Goal: Task Accomplishment & Management: Manage account settings

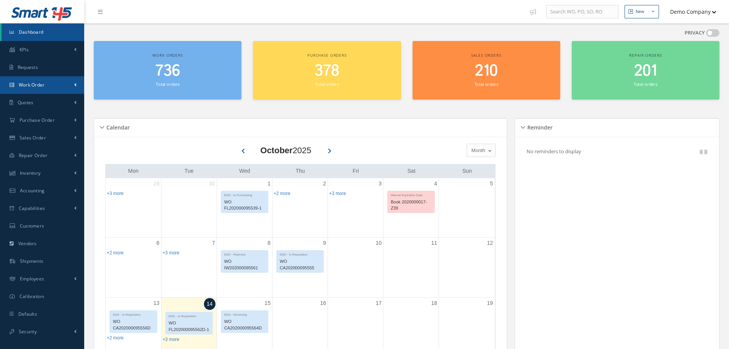
click at [50, 87] on link "Work Order" at bounding box center [42, 85] width 84 height 18
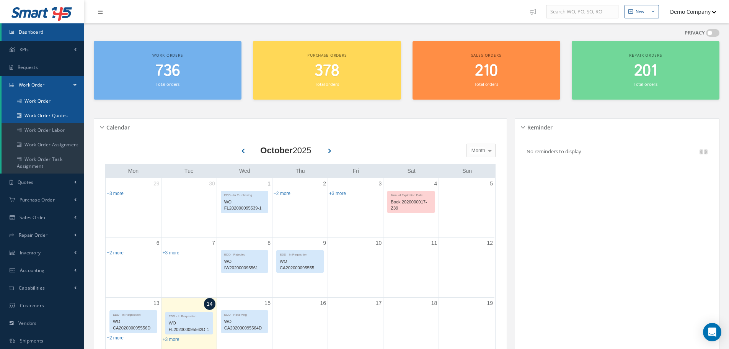
click at [41, 108] on ul "Work Order Work Order Quotes Work Order Labor Work Order Assignment Work Order …" at bounding box center [43, 134] width 83 height 80
click at [44, 103] on link "Work Order" at bounding box center [43, 101] width 83 height 15
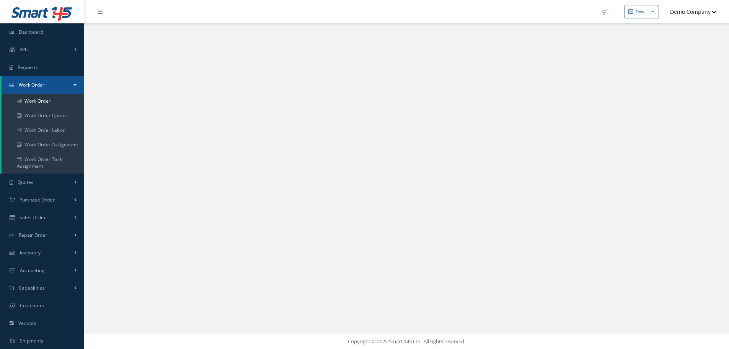
select select "25"
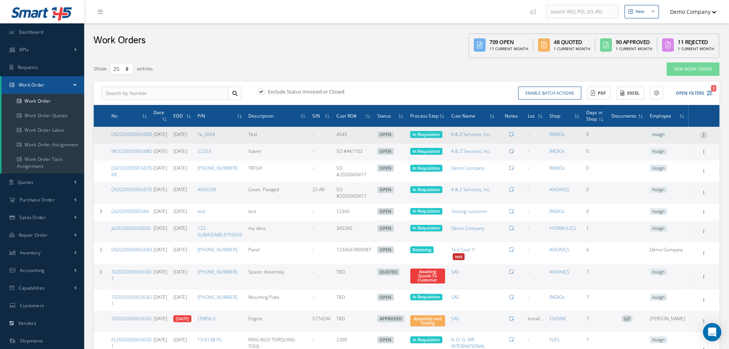
click at [705, 137] on icon at bounding box center [704, 134] width 8 height 6
click at [660, 152] on link "Edit" at bounding box center [669, 150] width 60 height 10
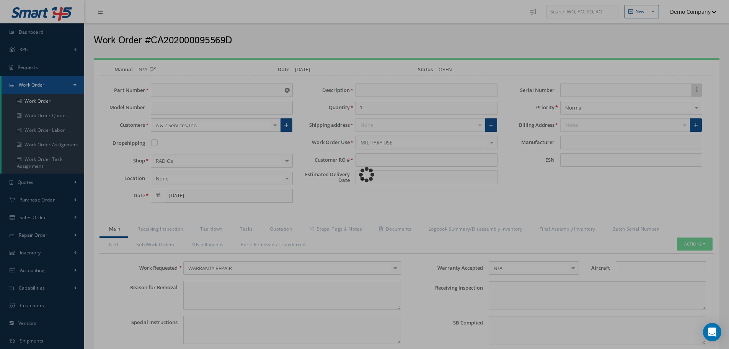
type input "Te_2654"
type input "Test"
type input "4545"
type input "[DATE]"
type input "faa aads"
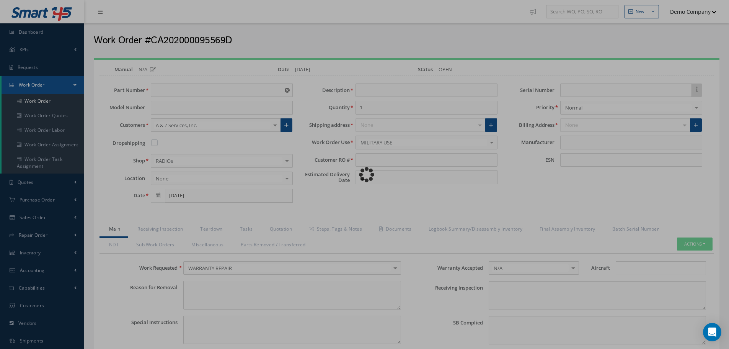
type textarea "NO VISUAL DAMAGE"
type textarea "50"
type input "EASA ADS"
type textarea "test test"
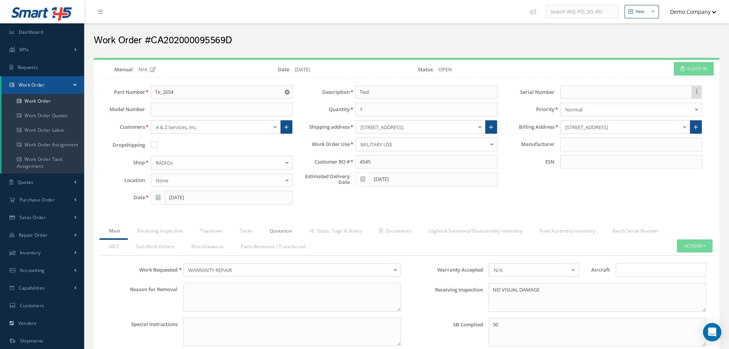
click at [290, 227] on link "Quotation" at bounding box center [279, 232] width 39 height 16
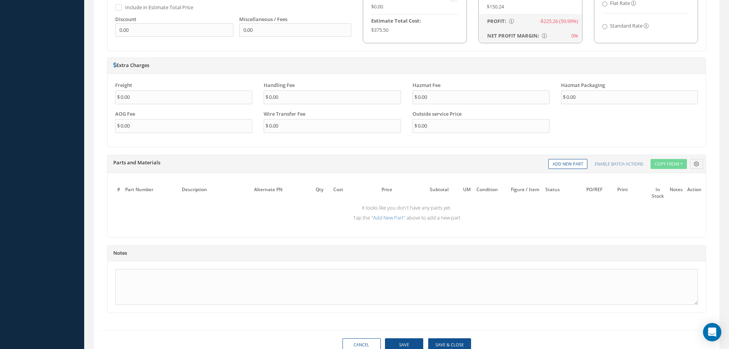
scroll to position [586, 0]
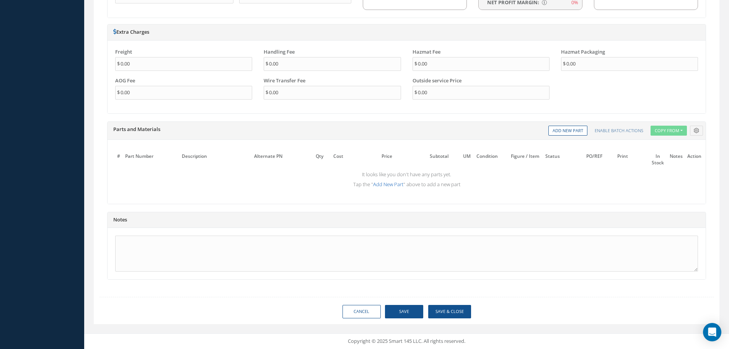
click at [392, 185] on link "Add New Part" at bounding box center [388, 184] width 30 height 7
